Goal: Transaction & Acquisition: Purchase product/service

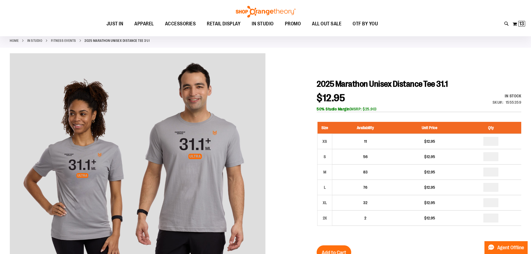
scroll to position [55, 0]
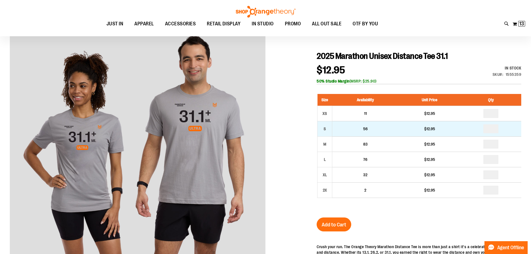
type input "**********"
drag, startPoint x: 497, startPoint y: 127, endPoint x: 478, endPoint y: 131, distance: 19.7
click at [486, 130] on input "number" at bounding box center [490, 128] width 15 height 9
type input "*"
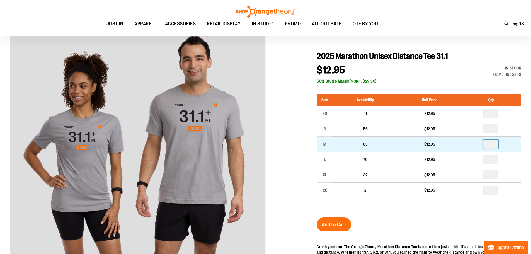
type input "*"
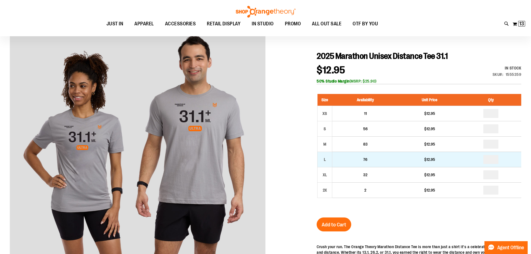
drag, startPoint x: 495, startPoint y: 161, endPoint x: 492, endPoint y: 162, distance: 3.6
type input "*"
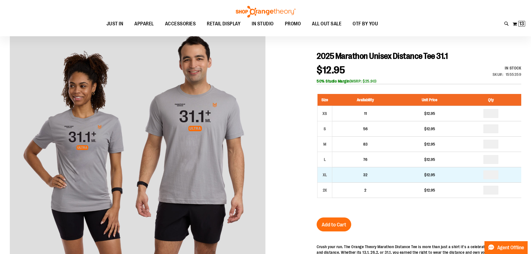
drag, startPoint x: 495, startPoint y: 174, endPoint x: 490, endPoint y: 176, distance: 5.4
type input "*"
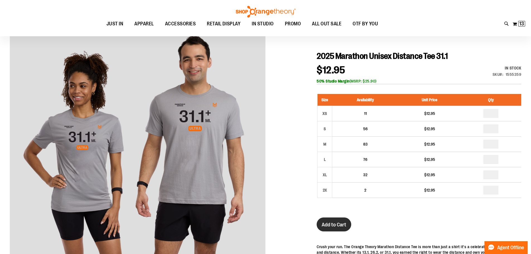
click at [335, 223] on span "Add to Cart" at bounding box center [333, 224] width 25 height 6
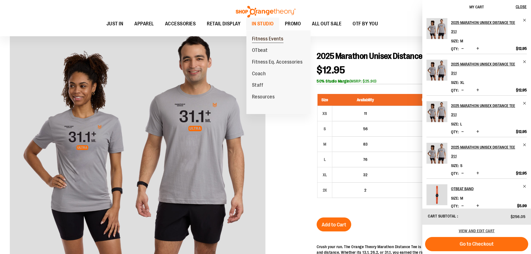
click at [261, 38] on span "Fitness Events" at bounding box center [267, 39] width 31 height 7
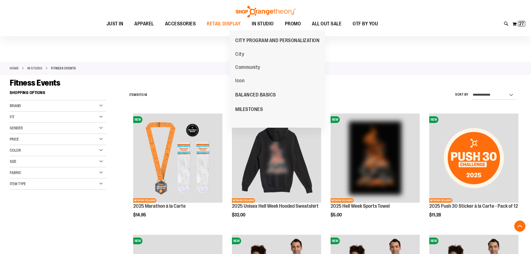
scroll to position [139, 0]
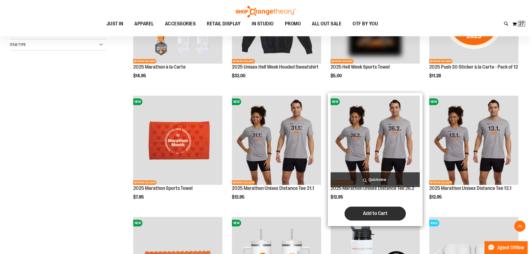
type input "**********"
click at [372, 216] on span "Add to Cart" at bounding box center [375, 213] width 25 height 6
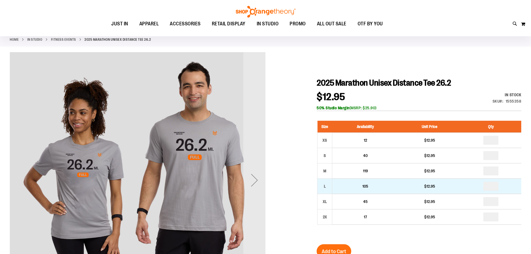
scroll to position [55, 0]
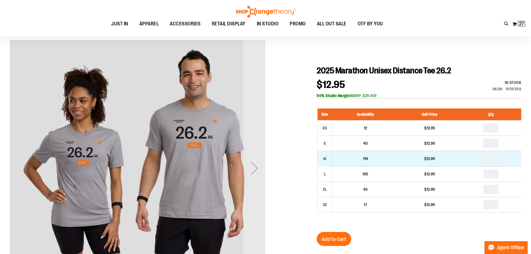
type input "**********"
drag, startPoint x: 496, startPoint y: 157, endPoint x: 490, endPoint y: 159, distance: 6.4
click at [490, 159] on input "number" at bounding box center [490, 158] width 15 height 9
type input "*"
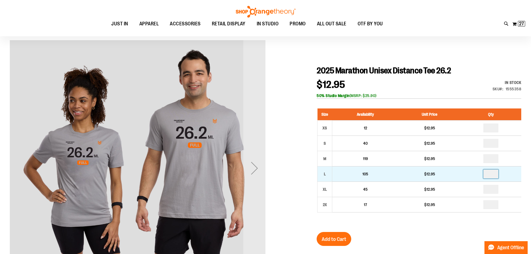
drag, startPoint x: 495, startPoint y: 175, endPoint x: 490, endPoint y: 176, distance: 4.6
type input "*"
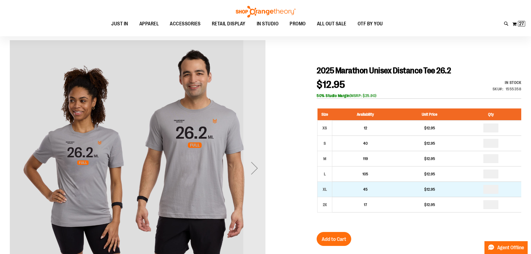
type input "*"
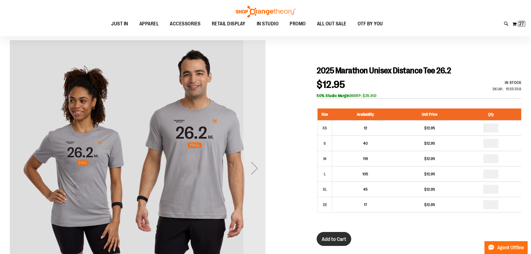
click at [336, 237] on span "Add to Cart" at bounding box center [333, 239] width 25 height 6
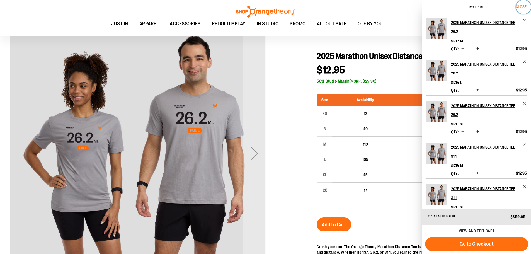
click at [523, 6] on span "Close" at bounding box center [520, 6] width 11 height 4
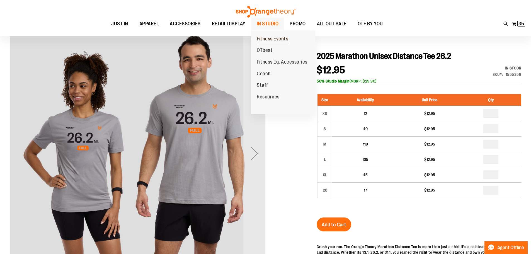
click at [267, 38] on span "Fitness Events" at bounding box center [272, 39] width 31 height 7
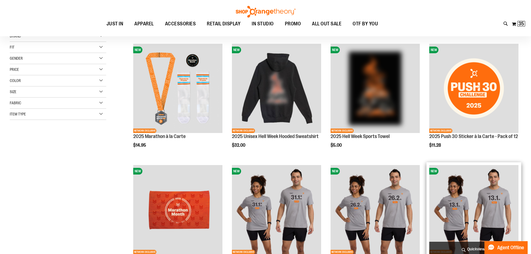
scroll to position [83, 0]
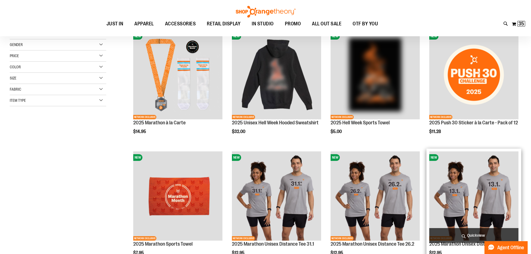
type input "**********"
click at [458, 197] on img "product" at bounding box center [473, 195] width 89 height 89
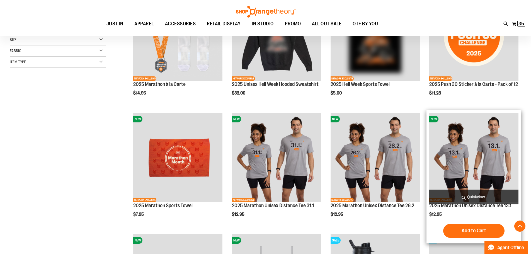
scroll to position [139, 0]
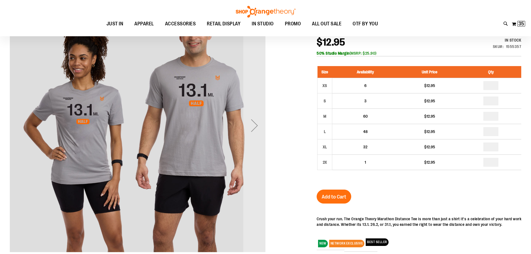
scroll to position [55, 0]
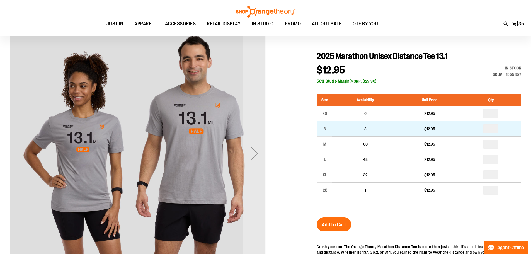
type input "**********"
drag, startPoint x: 497, startPoint y: 131, endPoint x: 491, endPoint y: 134, distance: 6.6
click at [491, 134] on td at bounding box center [490, 128] width 60 height 15
type input "*"
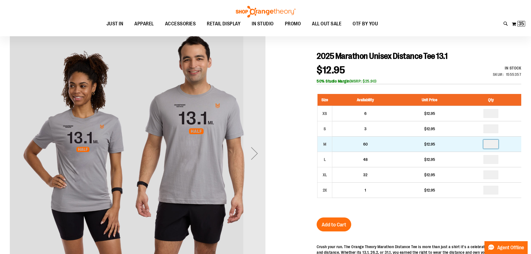
drag, startPoint x: 496, startPoint y: 147, endPoint x: 489, endPoint y: 149, distance: 7.6
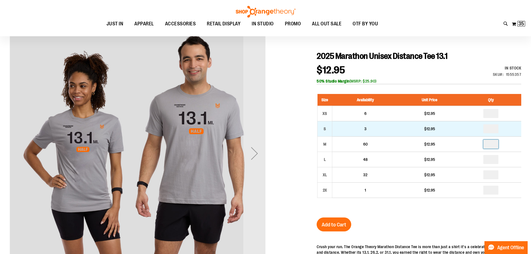
type input "*"
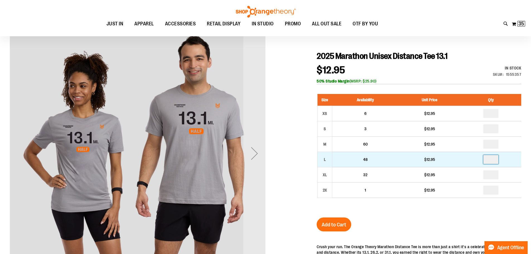
drag, startPoint x: 496, startPoint y: 158, endPoint x: 492, endPoint y: 162, distance: 5.4
type input "*"
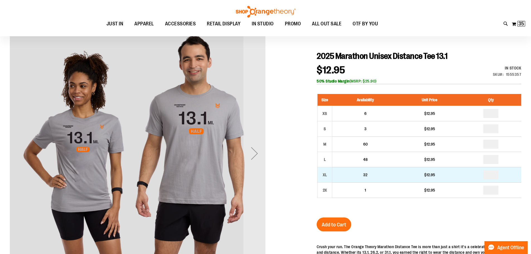
drag, startPoint x: 497, startPoint y: 176, endPoint x: 490, endPoint y: 179, distance: 7.4
type input "*"
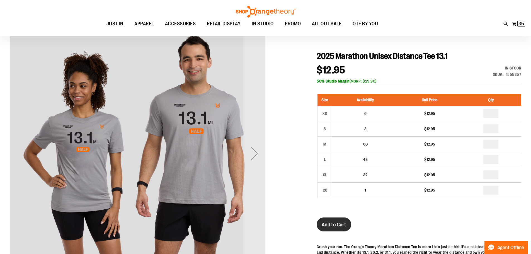
click at [331, 223] on span "Add to Cart" at bounding box center [333, 224] width 25 height 6
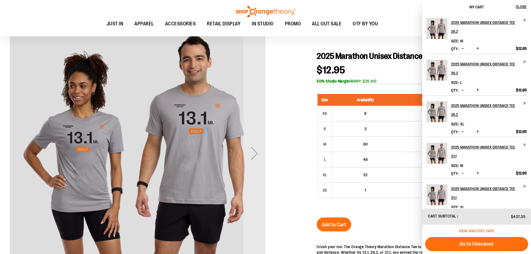
click at [477, 230] on span "View and edit cart" at bounding box center [477, 230] width 36 height 4
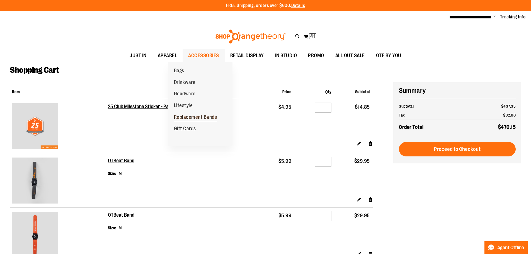
type input "**********"
click at [188, 117] on span "Replacement Bands" at bounding box center [195, 117] width 43 height 7
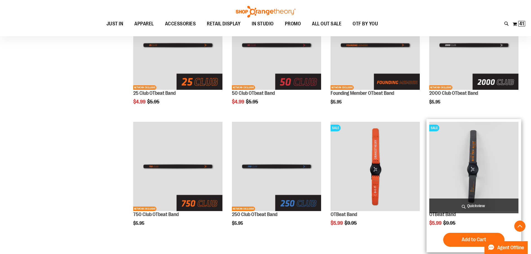
scroll to position [139, 0]
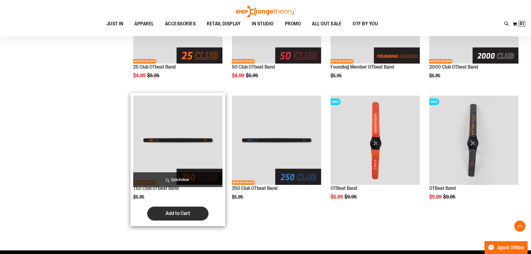
type input "**********"
click at [174, 213] on span "Add to Cart" at bounding box center [177, 213] width 25 height 6
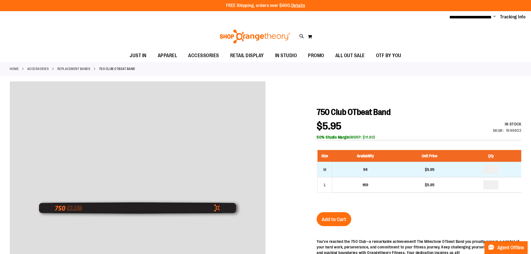
type input "**********"
drag, startPoint x: 491, startPoint y: 170, endPoint x: 485, endPoint y: 172, distance: 6.1
click at [485, 172] on td at bounding box center [490, 169] width 60 height 15
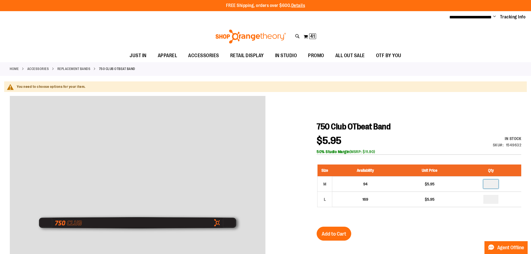
type input "*"
click at [335, 233] on span "Add to Cart" at bounding box center [333, 234] width 25 height 6
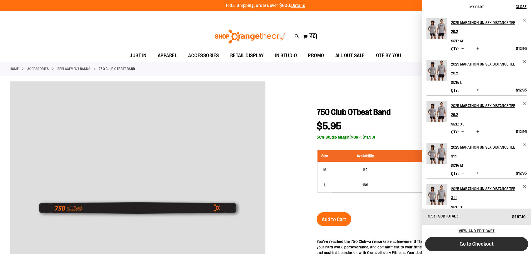
click at [474, 245] on span "Go to Checkout" at bounding box center [476, 244] width 34 height 6
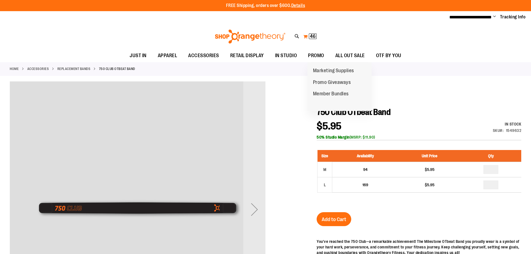
type input "**********"
click at [314, 37] on span "46" at bounding box center [313, 36] width 6 height 6
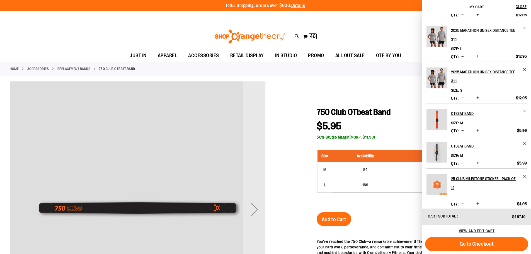
scroll to position [205, 0]
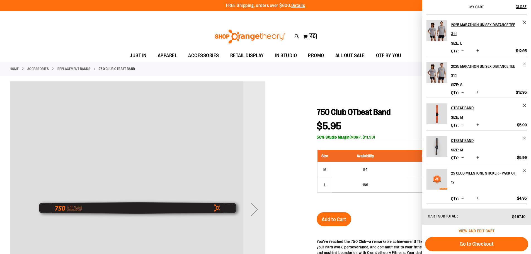
click at [474, 228] on span "View and edit cart" at bounding box center [477, 230] width 36 height 4
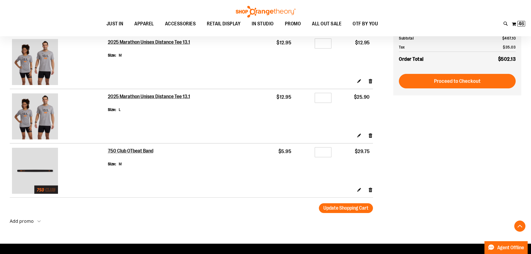
scroll to position [724, 0]
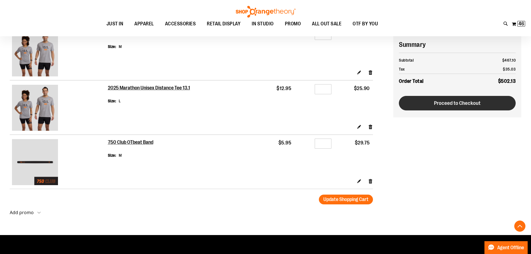
type input "**********"
click at [455, 100] on span "Proceed to Checkout" at bounding box center [457, 103] width 47 height 6
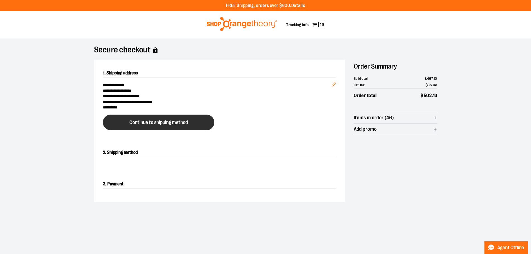
click at [149, 121] on span "Continue to shipping method" at bounding box center [158, 122] width 58 height 5
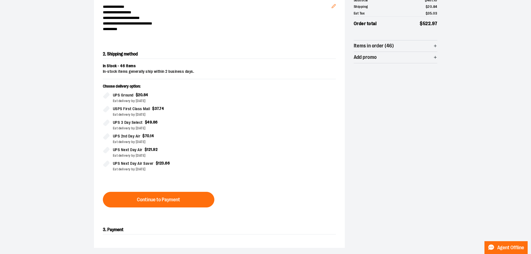
scroll to position [95, 0]
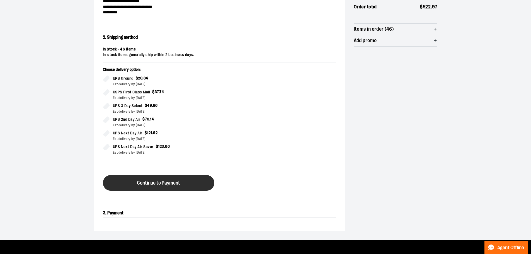
click at [148, 181] on span "Continue to Payment" at bounding box center [158, 182] width 43 height 5
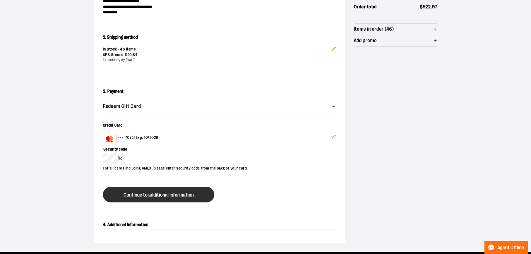
click at [140, 194] on span "Continue to additional information" at bounding box center [158, 194] width 70 height 5
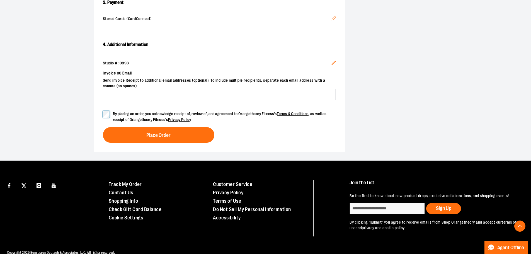
scroll to position [199, 0]
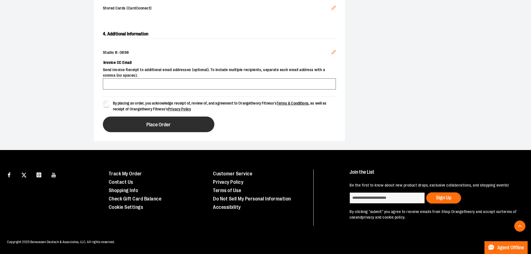
click at [172, 119] on button "Place Order" at bounding box center [158, 124] width 111 height 16
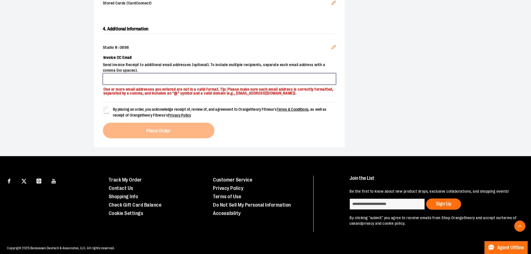
click at [146, 78] on input "Invoice CC Email" at bounding box center [219, 78] width 233 height 11
type input "**********"
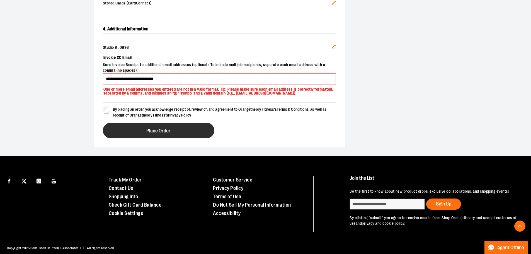
click at [147, 133] on span "Place Order" at bounding box center [158, 130] width 24 height 5
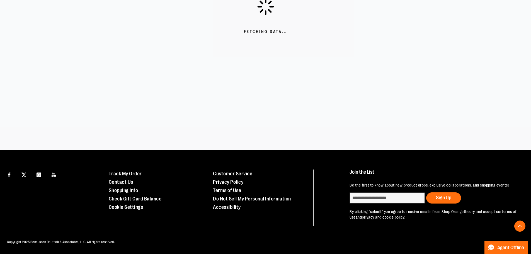
scroll to position [161, 0]
